Goal: Task Accomplishment & Management: Use online tool/utility

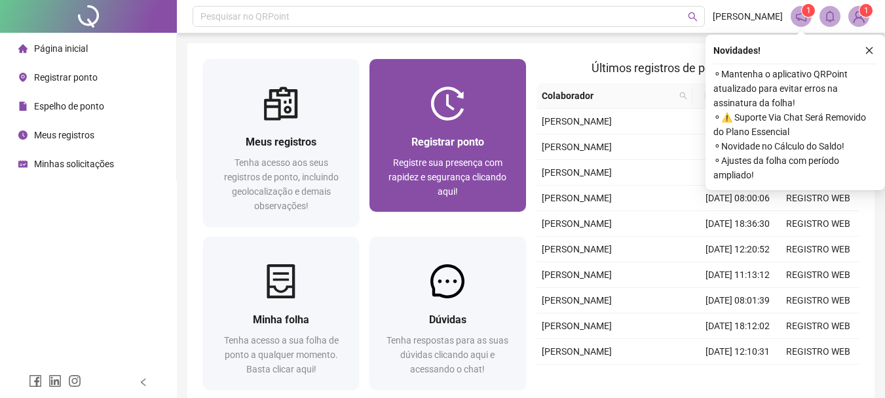
click at [455, 110] on img at bounding box center [447, 103] width 34 height 34
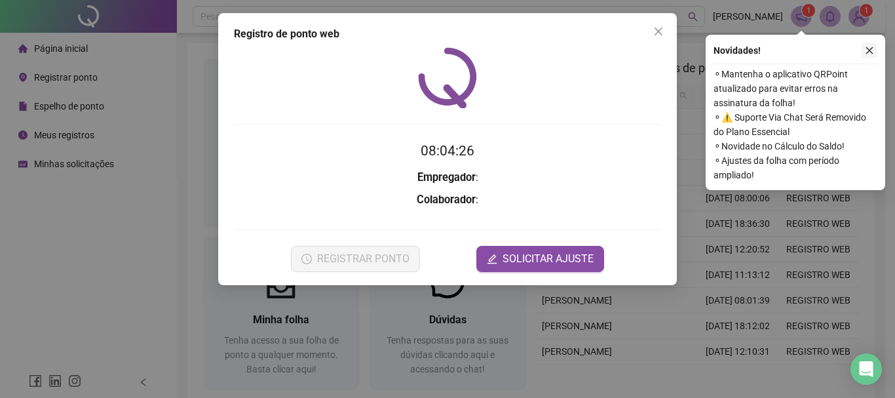
click at [868, 52] on icon "close" at bounding box center [869, 50] width 7 height 7
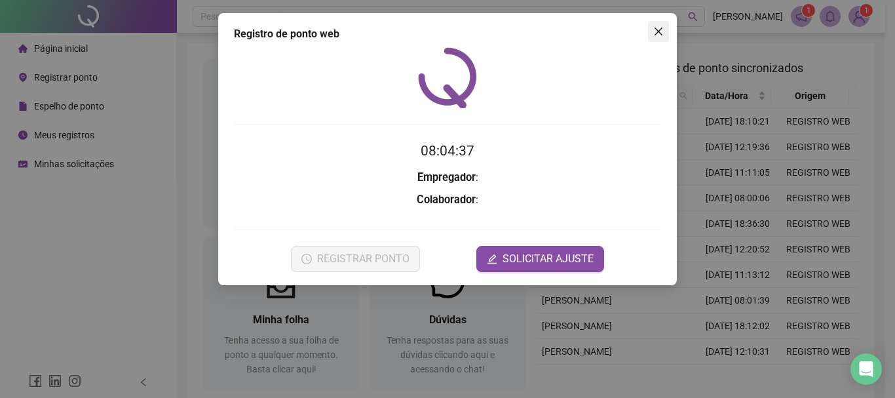
click at [660, 29] on icon "close" at bounding box center [658, 32] width 8 height 8
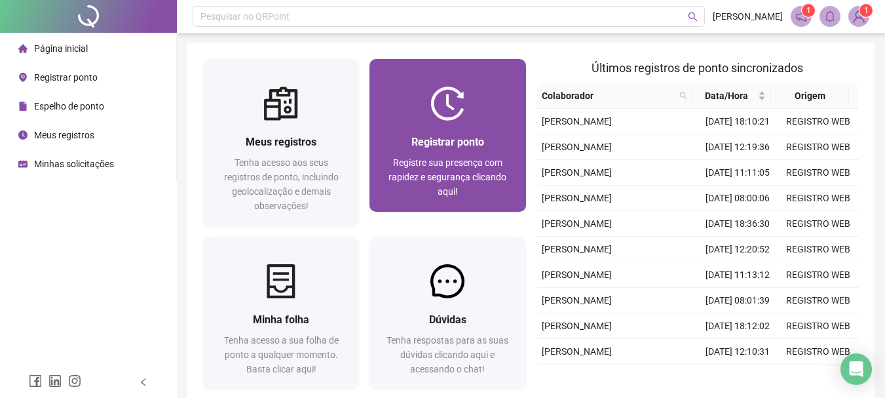
click at [417, 187] on div "Registre sua presença com rapidez e segurança clicando aqui!" at bounding box center [447, 176] width 124 height 43
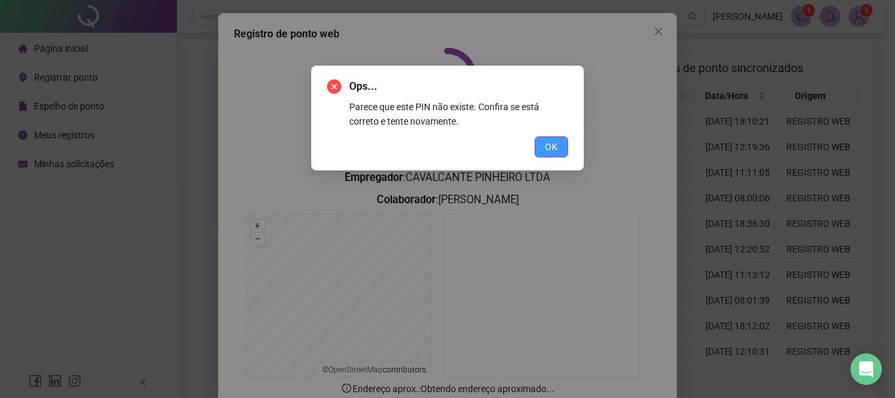
click at [544, 150] on button "OK" at bounding box center [551, 146] width 33 height 21
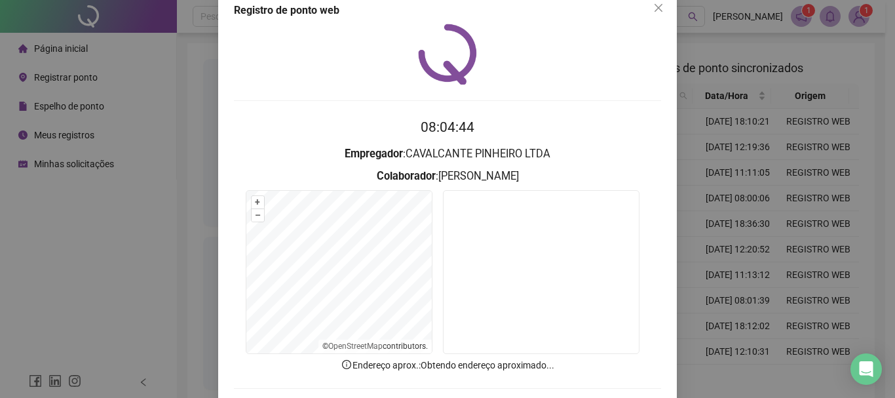
scroll to position [44, 0]
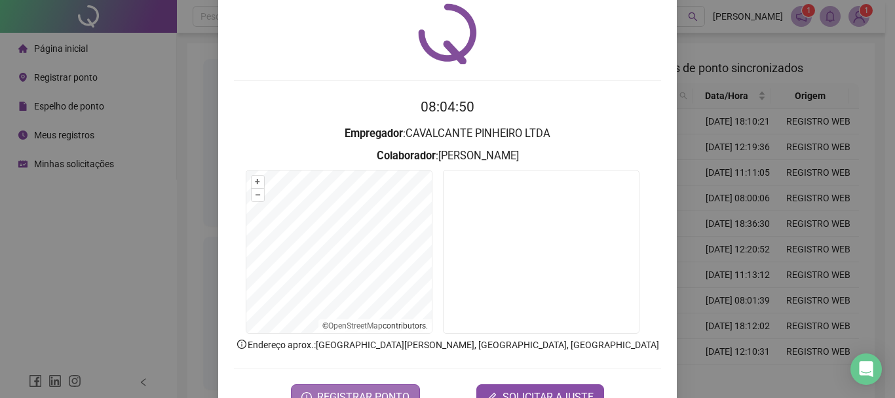
click at [411, 388] on button "REGISTRAR PONTO" at bounding box center [355, 397] width 129 height 26
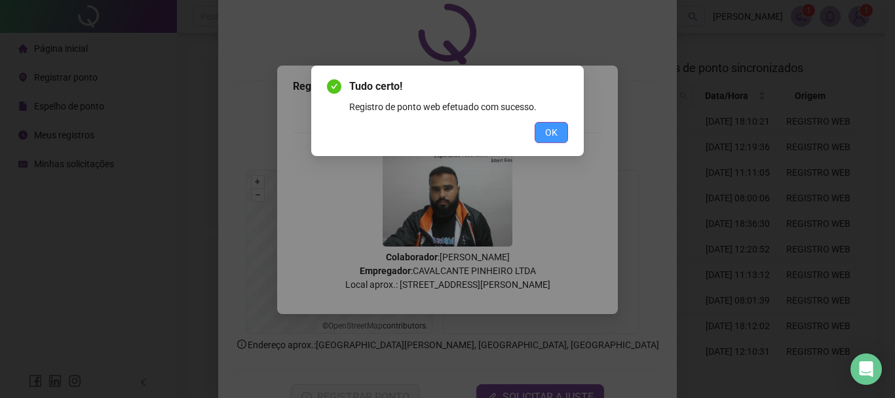
click at [552, 135] on span "OK" at bounding box center [551, 132] width 12 height 14
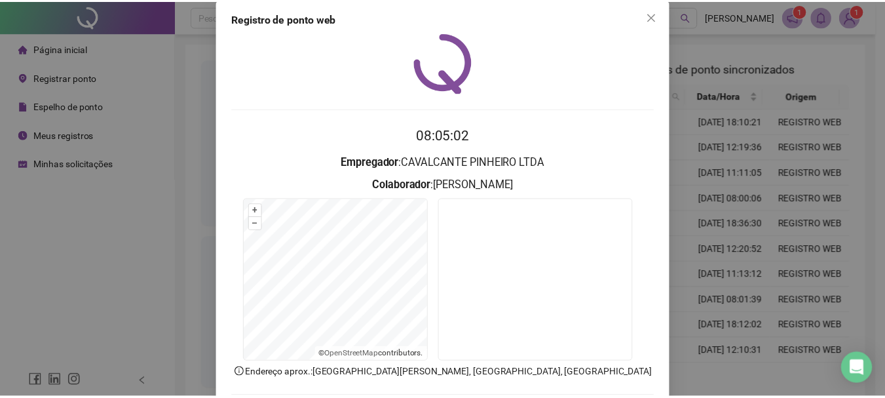
scroll to position [0, 0]
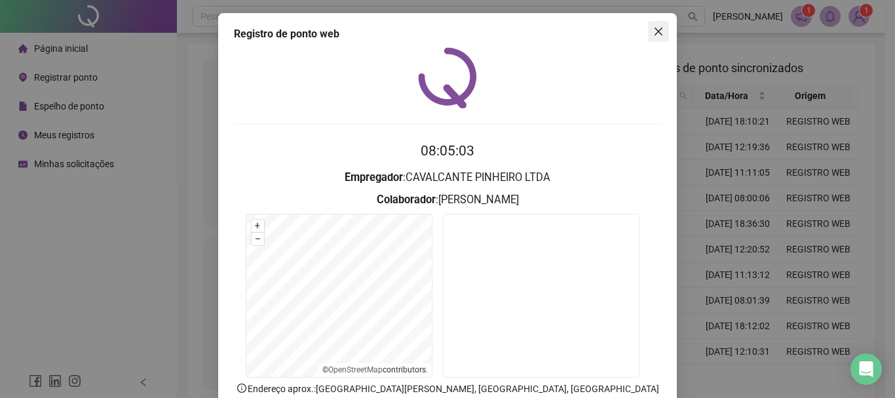
click at [660, 40] on button "Close" at bounding box center [658, 31] width 21 height 21
